Goal: Task Accomplishment & Management: Use online tool/utility

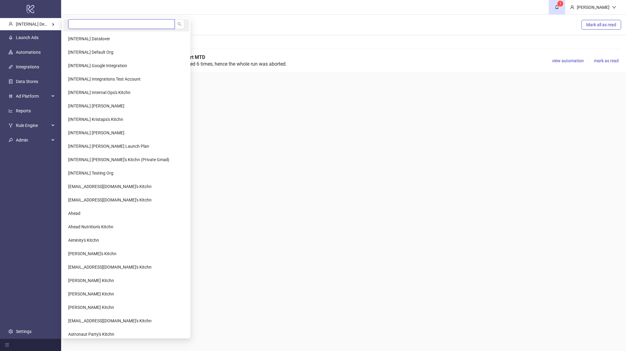
click at [75, 25] on input "search" at bounding box center [121, 24] width 107 height 10
paste input "**********"
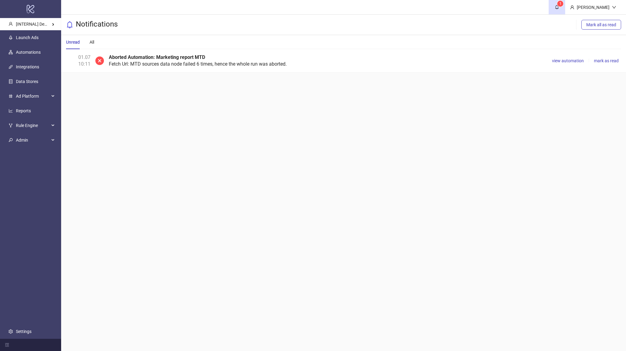
type input "**********"
click at [126, 121] on main "1 [PERSON_NAME] Notifications Mark all as read Unread All 01.07 10:11 Aborted A…" at bounding box center [343, 175] width 565 height 351
click at [517, 37] on div "Unread All" at bounding box center [343, 42] width 555 height 14
click at [27, 55] on link "Automations" at bounding box center [28, 52] width 25 height 5
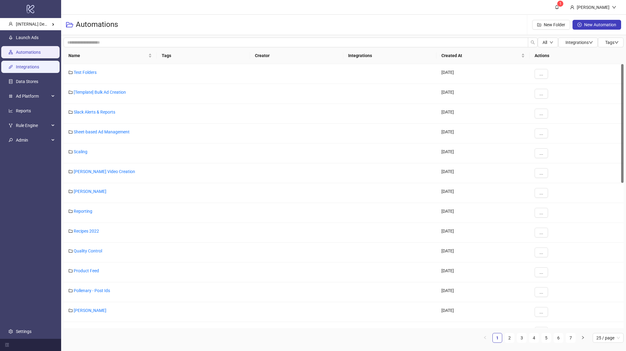
click at [30, 68] on link "Integrations" at bounding box center [27, 66] width 23 height 5
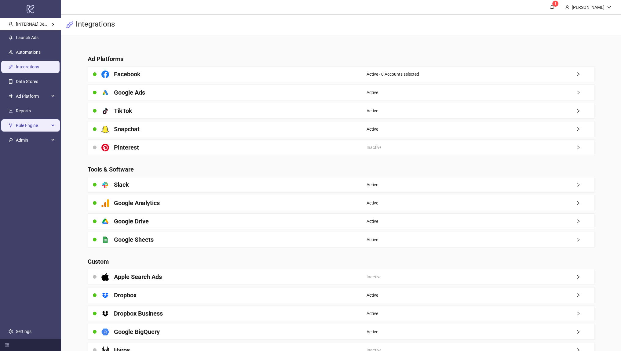
click at [46, 121] on span "Rule Engine" at bounding box center [33, 125] width 34 height 12
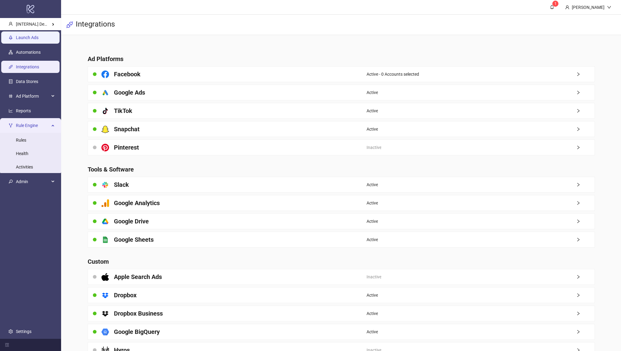
click at [37, 40] on link "Launch Ads" at bounding box center [27, 37] width 23 height 5
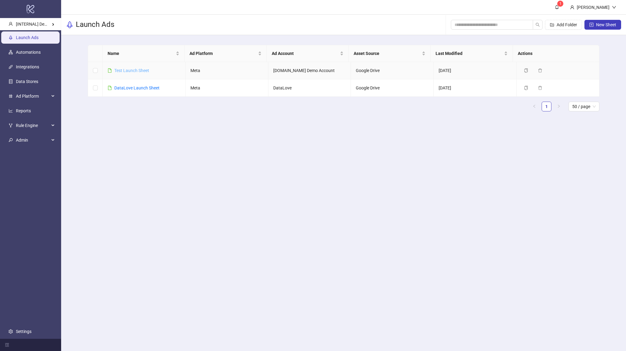
click at [145, 71] on link "Test Launch Sheet" at bounding box center [131, 70] width 35 height 5
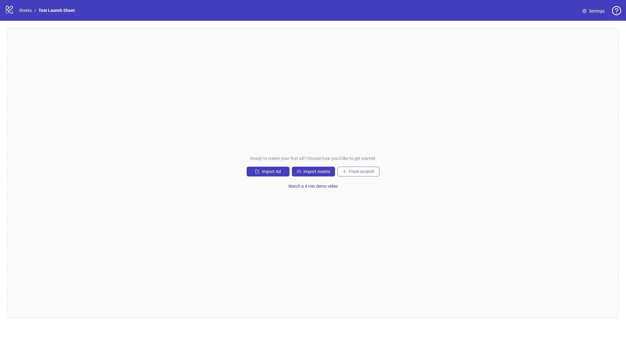
click at [353, 172] on span "From scratch" at bounding box center [361, 171] width 25 height 5
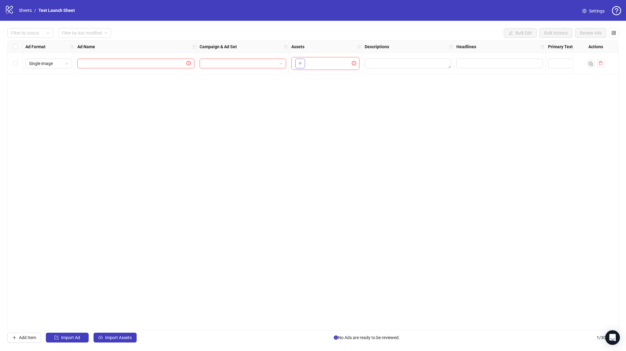
click at [296, 63] on button "button" at bounding box center [300, 64] width 10 height 10
click at [316, 64] on icon "plus" at bounding box center [316, 63] width 4 height 4
click at [26, 8] on link "Sheets" at bounding box center [25, 10] width 15 height 7
